Goal: Task Accomplishment & Management: Manage account settings

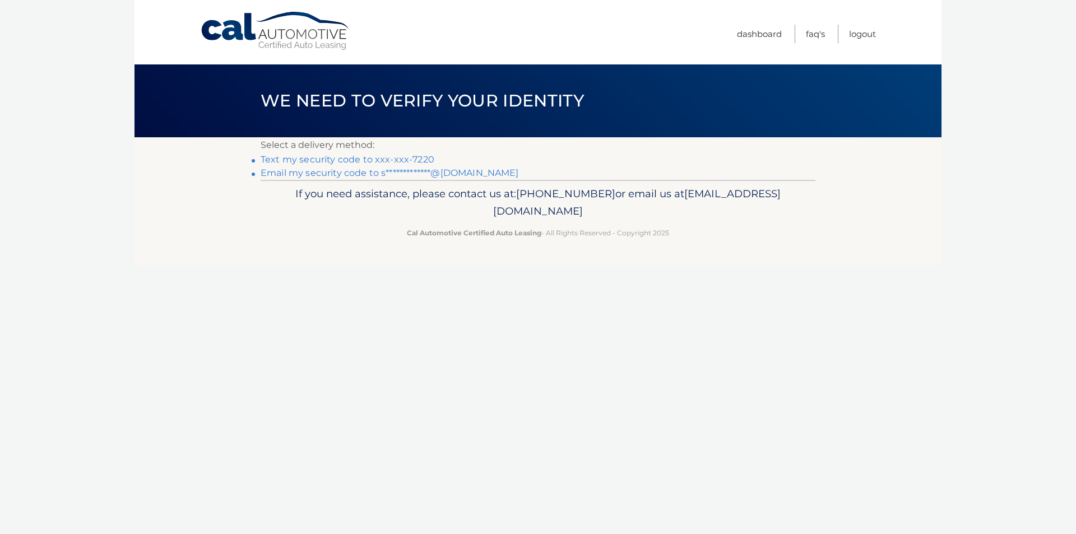
click at [372, 172] on link "**********" at bounding box center [390, 173] width 258 height 11
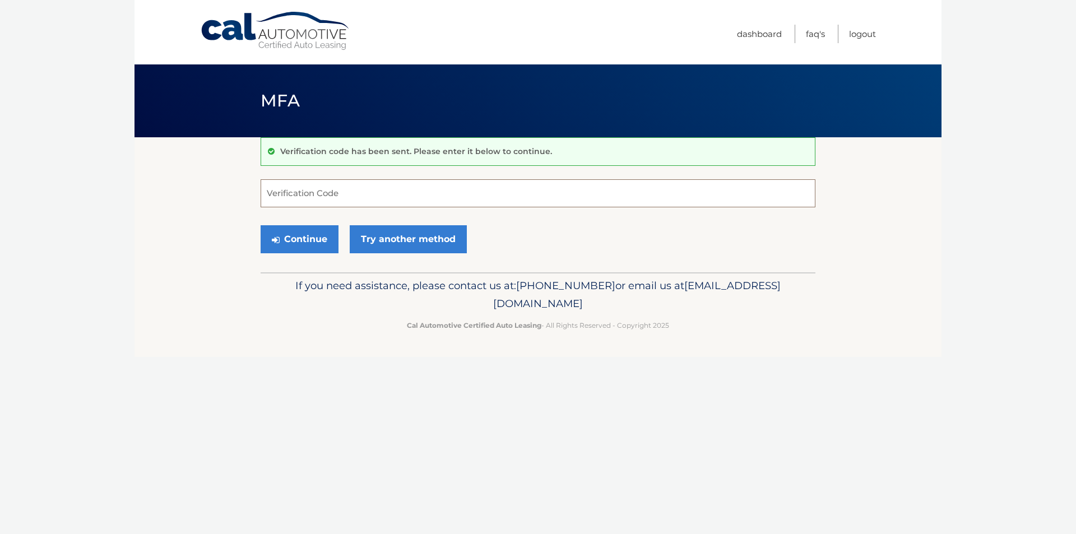
click at [368, 192] on input "Verification Code" at bounding box center [538, 193] width 555 height 28
paste input "688037"
type input "688037"
click at [337, 247] on button "Continue" at bounding box center [300, 239] width 78 height 28
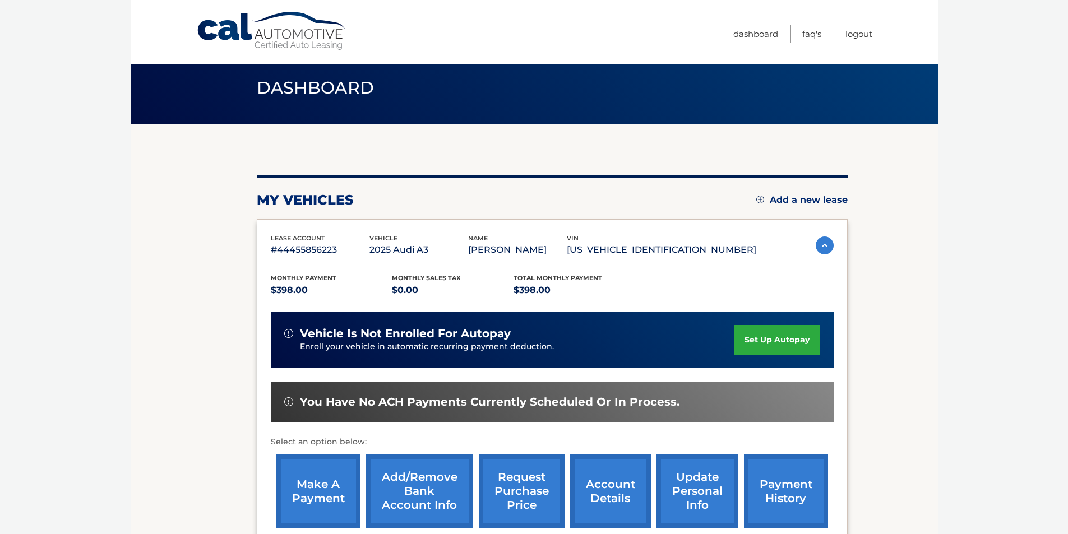
scroll to position [56, 0]
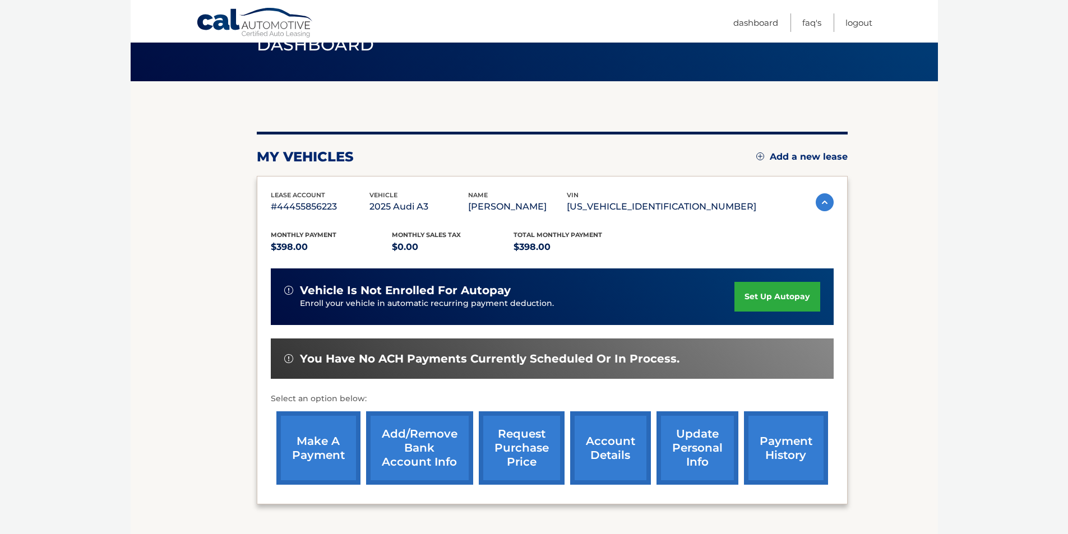
click at [313, 439] on link "make a payment" at bounding box center [318, 447] width 84 height 73
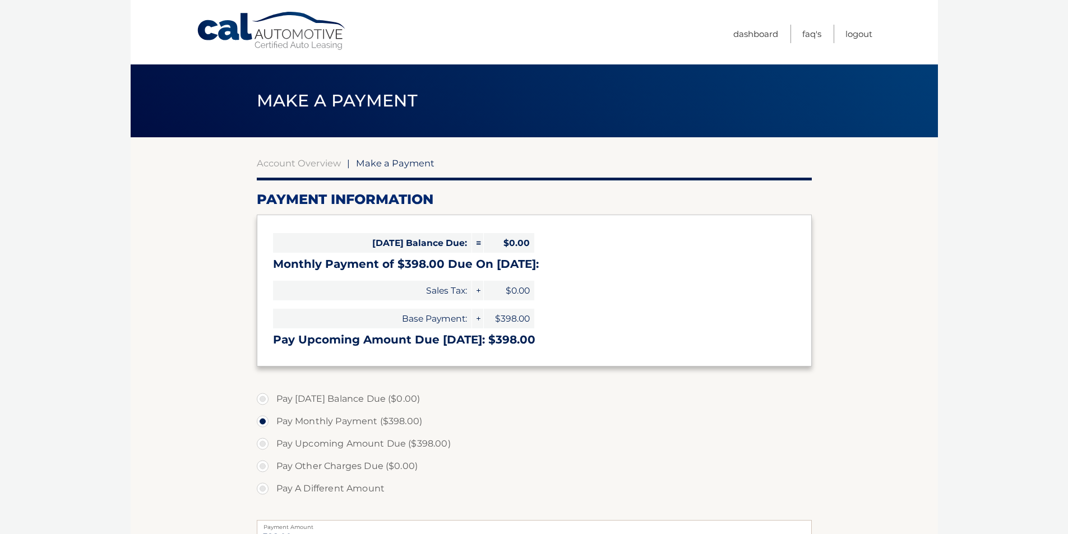
select select "NzhlMGYwZDktOTI1Yy00MmEyLTkzZWEtYjI0MDc5NzEzNWI2"
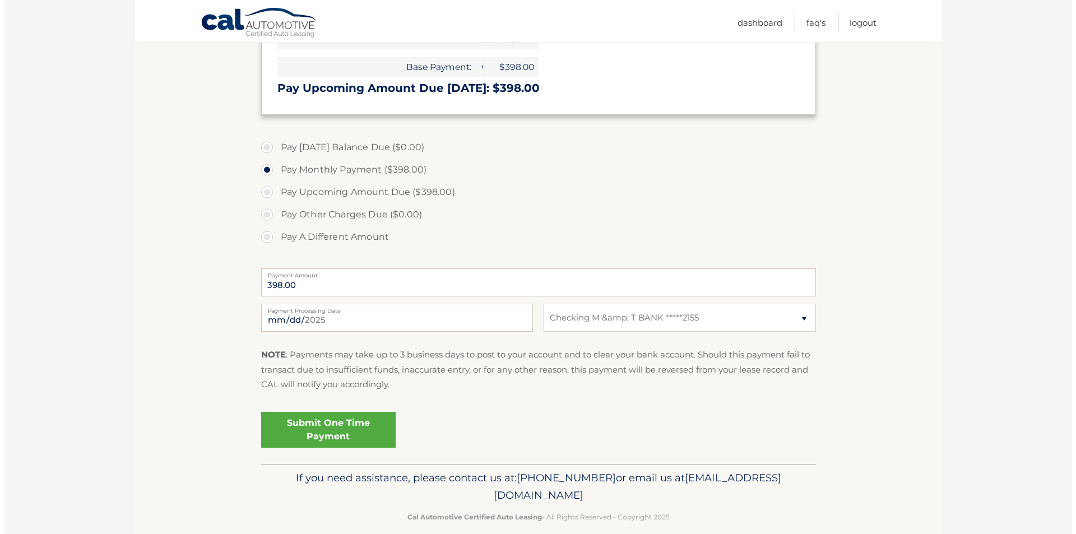
scroll to position [267, 0]
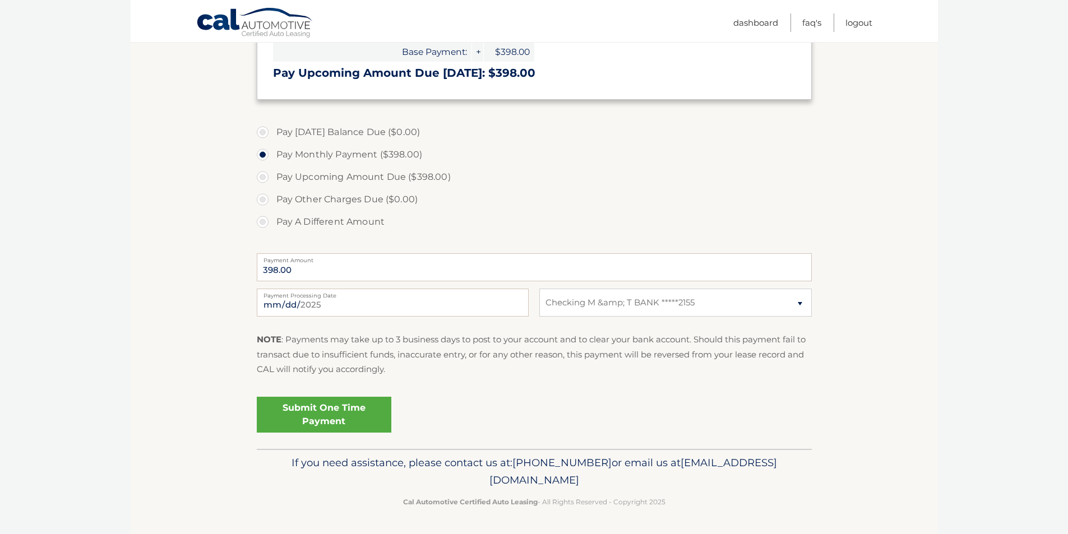
click at [334, 404] on link "Submit One Time Payment" at bounding box center [324, 415] width 135 height 36
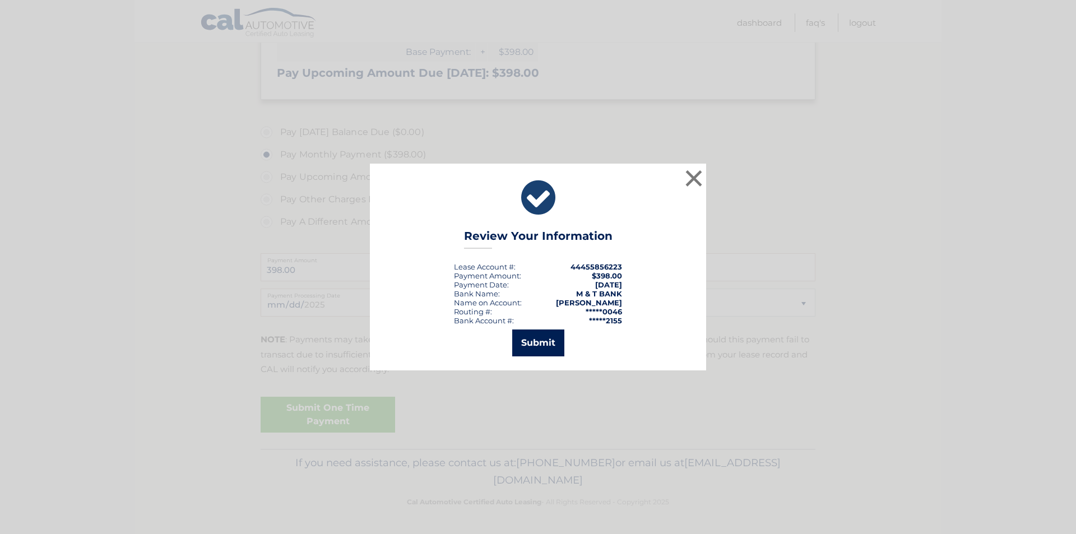
click at [529, 333] on button "Submit" at bounding box center [538, 343] width 52 height 27
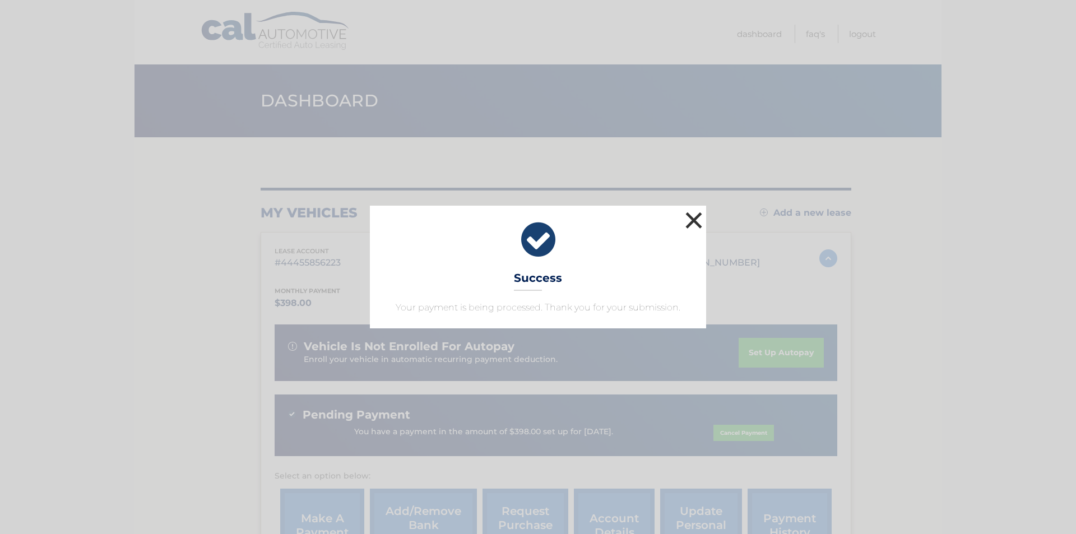
click at [703, 230] on button "×" at bounding box center [694, 220] width 22 height 22
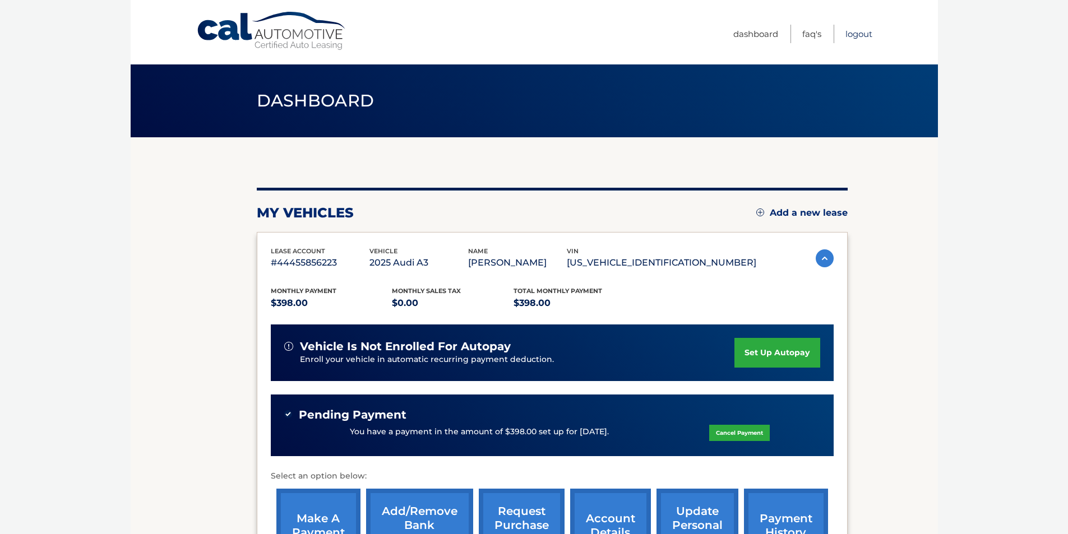
click at [855, 31] on link "Logout" at bounding box center [858, 34] width 27 height 18
